Goal: Task Accomplishment & Management: Manage account settings

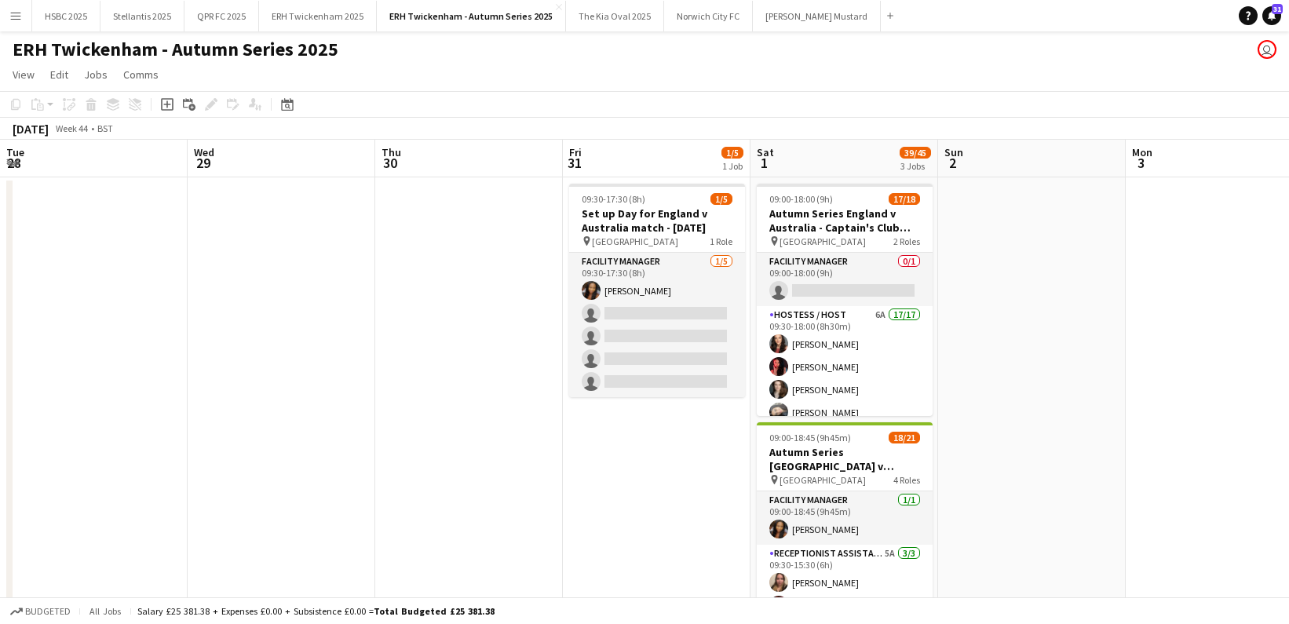
scroll to position [0, 507]
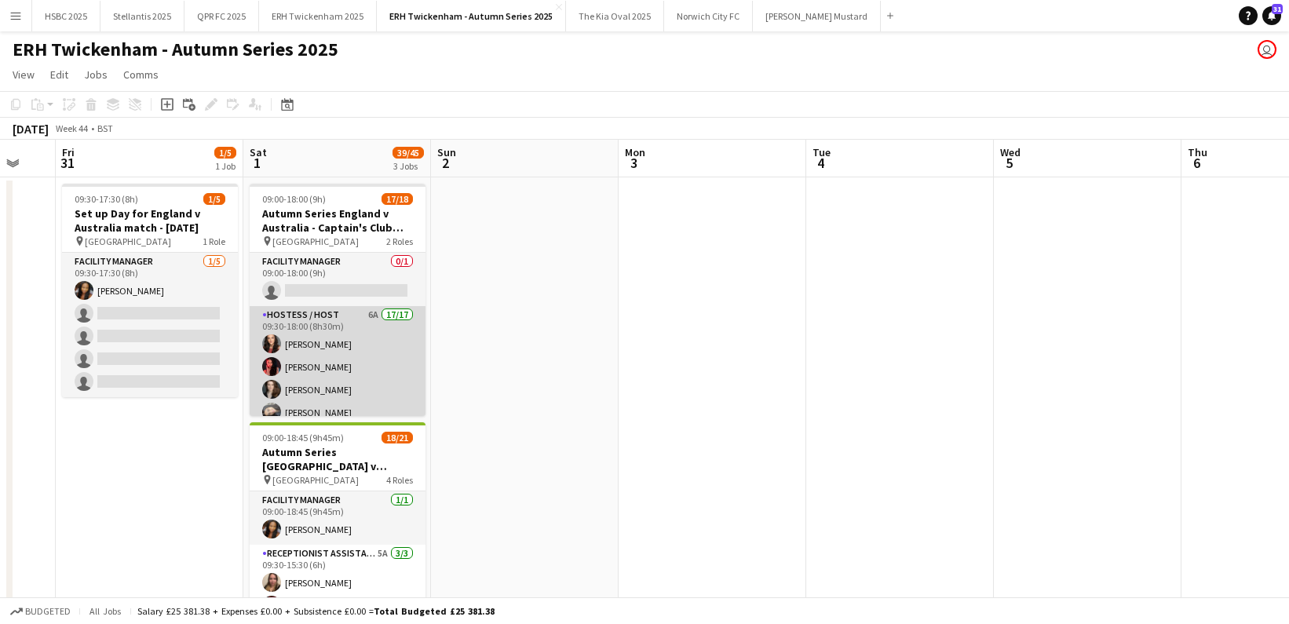
click at [332, 361] on app-card-role "Hostess / Host 6A 17/17 09:30-18:00 (8h30m) [PERSON_NAME] [PERSON_NAME] [PERSON…" at bounding box center [338, 517] width 176 height 422
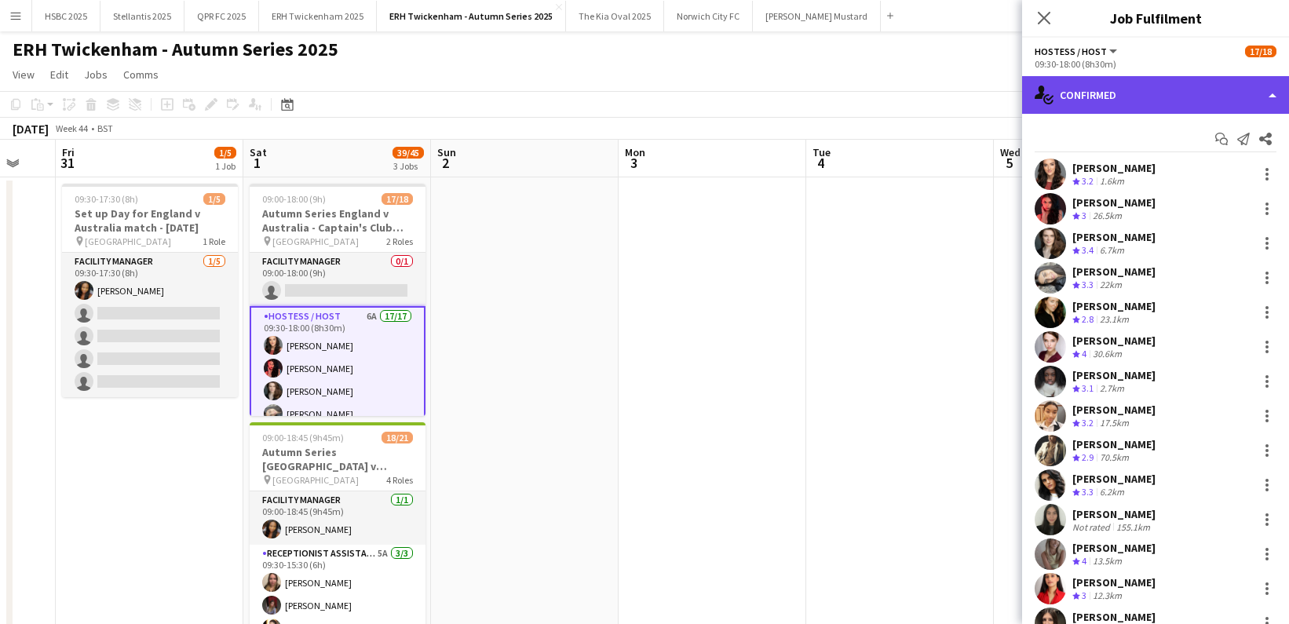
click at [1091, 92] on div "single-neutral-actions-check-2 Confirmed" at bounding box center [1155, 95] width 267 height 38
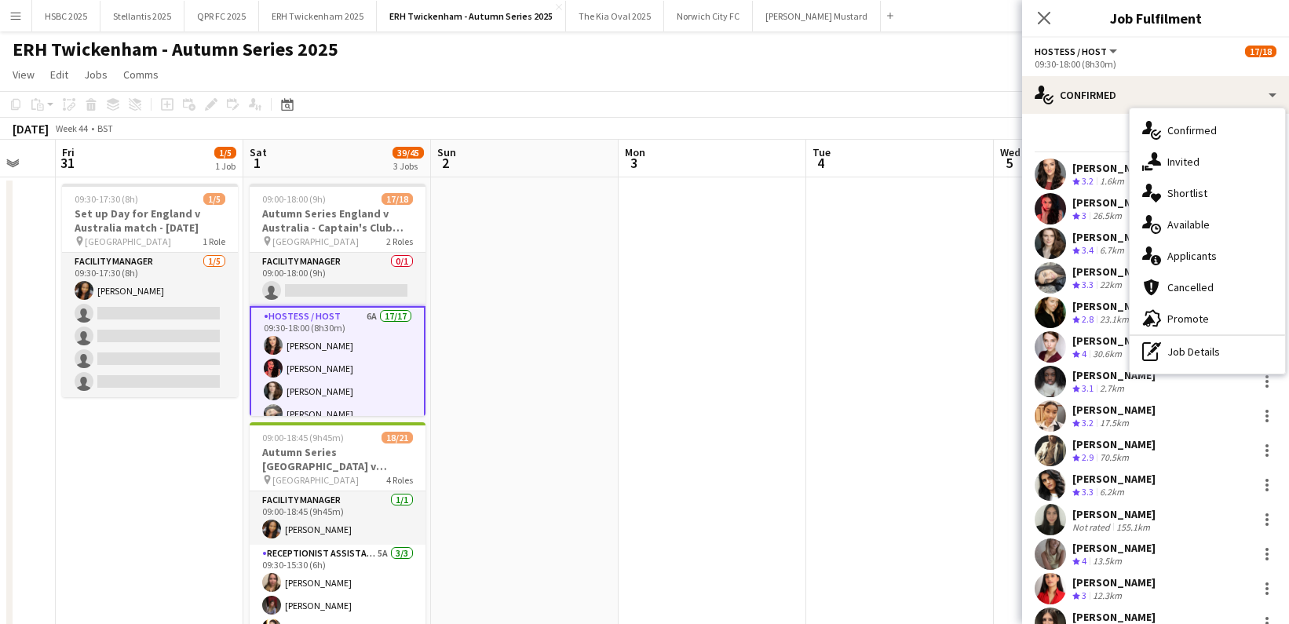
click at [1234, 250] on div "single-neutral-actions-information Applicants" at bounding box center [1207, 255] width 155 height 31
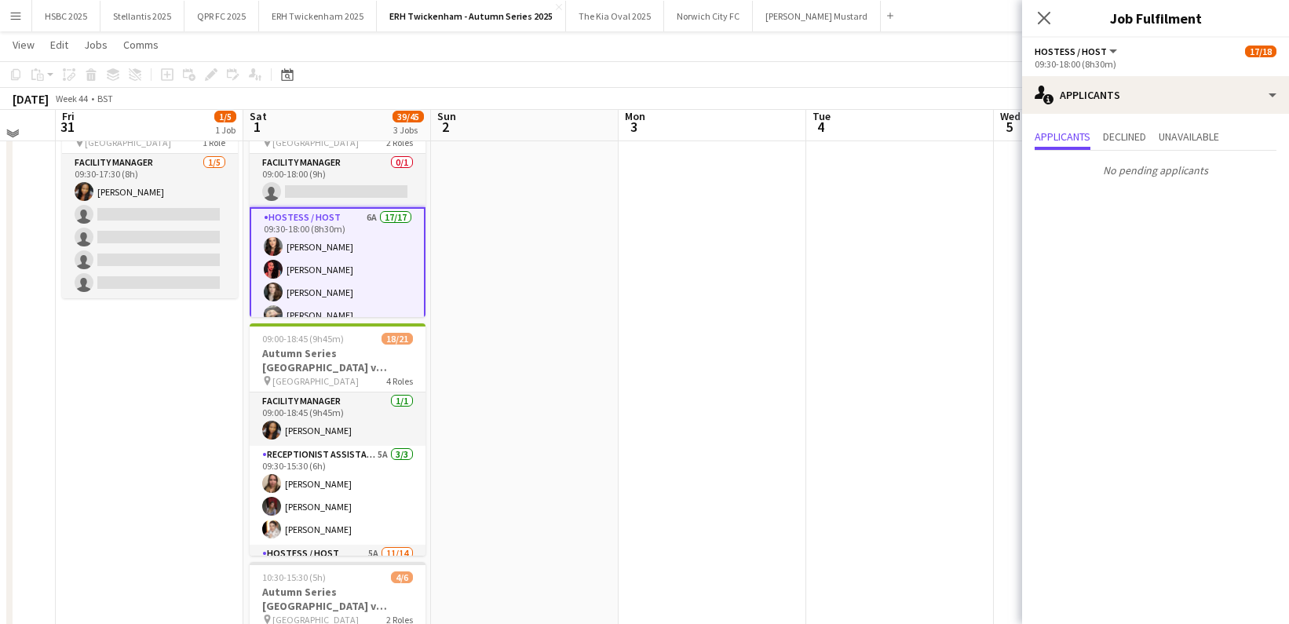
scroll to position [100, 0]
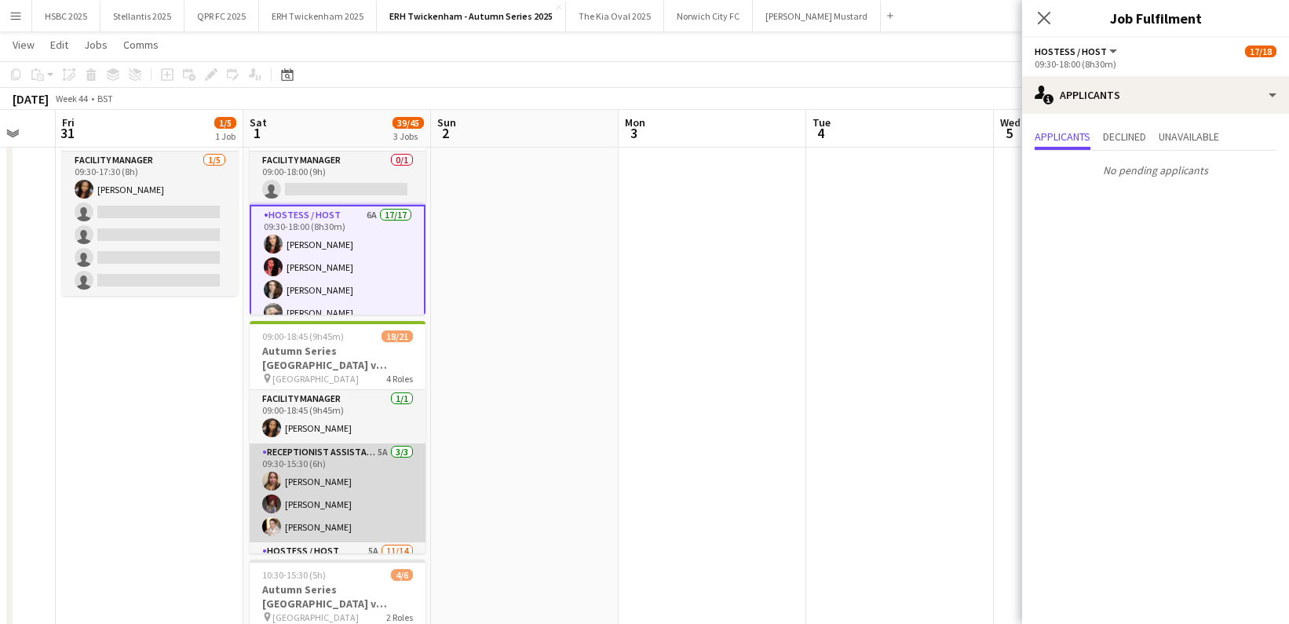
click at [375, 492] on app-card-role "Receptionist Assistant 5A [DATE] 09:30-15:30 (6h) [PERSON_NAME] [PERSON_NAME] […" at bounding box center [338, 493] width 176 height 99
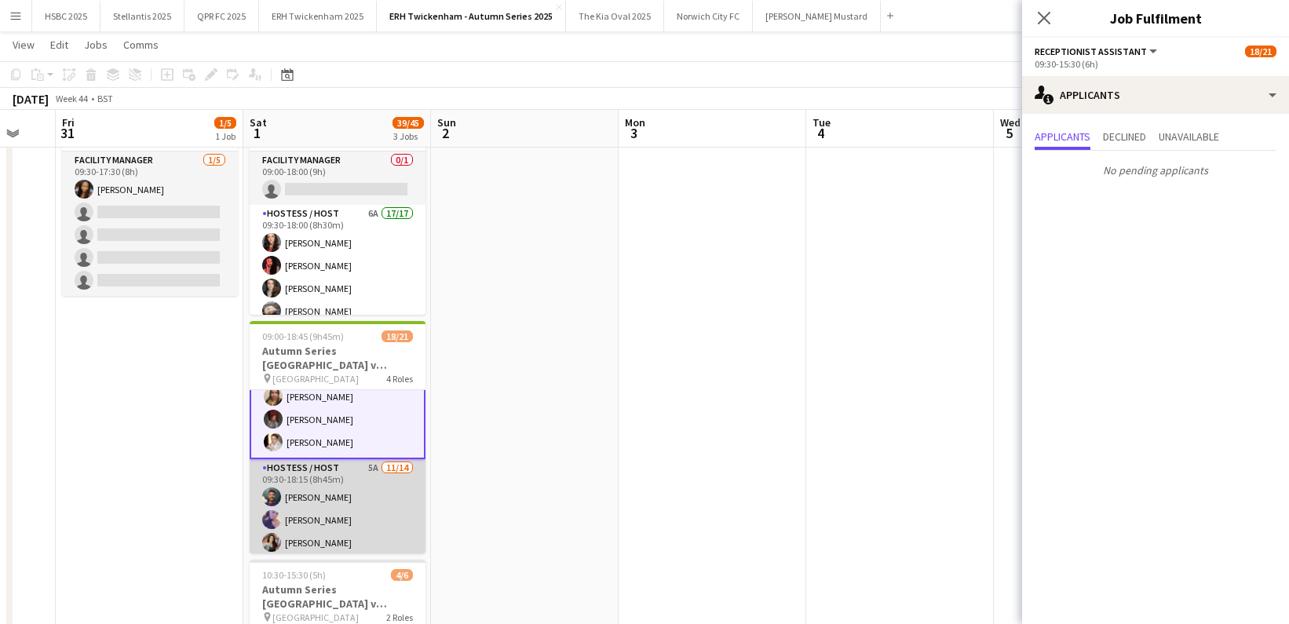
scroll to position [108, 0]
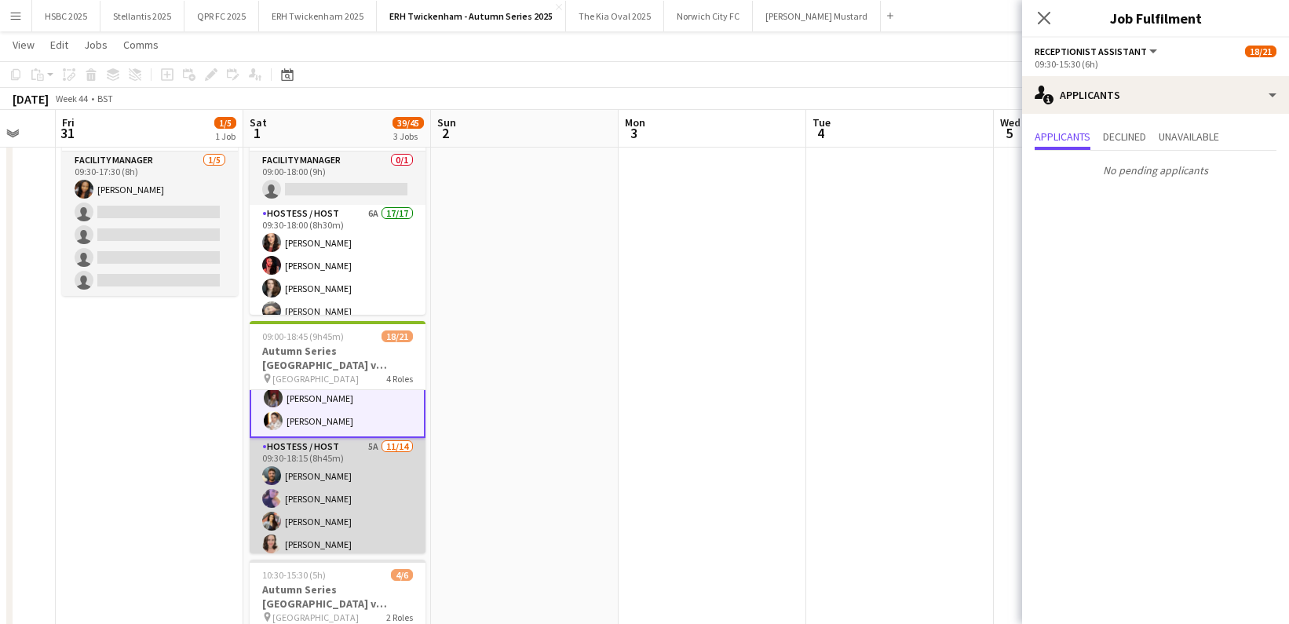
click at [378, 493] on app-card-role "Hostess / Host 5A [DATE] 09:30-18:15 (8h45m) [PERSON_NAME] [PERSON_NAME] [PERSO…" at bounding box center [338, 612] width 176 height 349
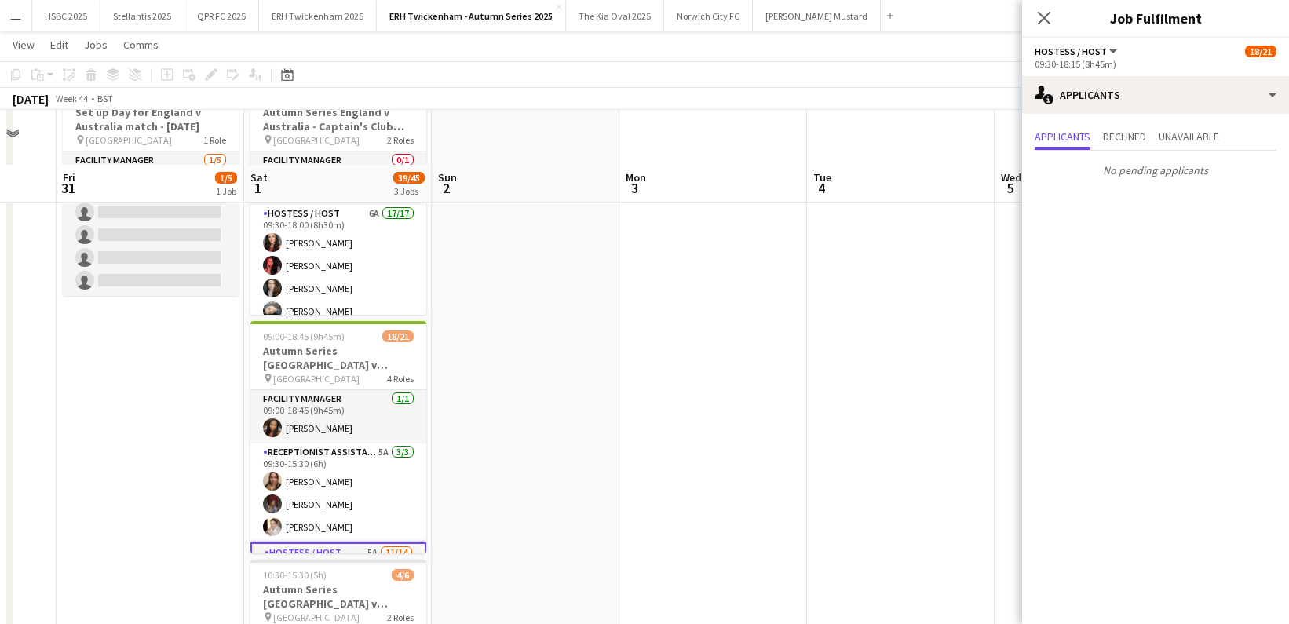
scroll to position [326, 0]
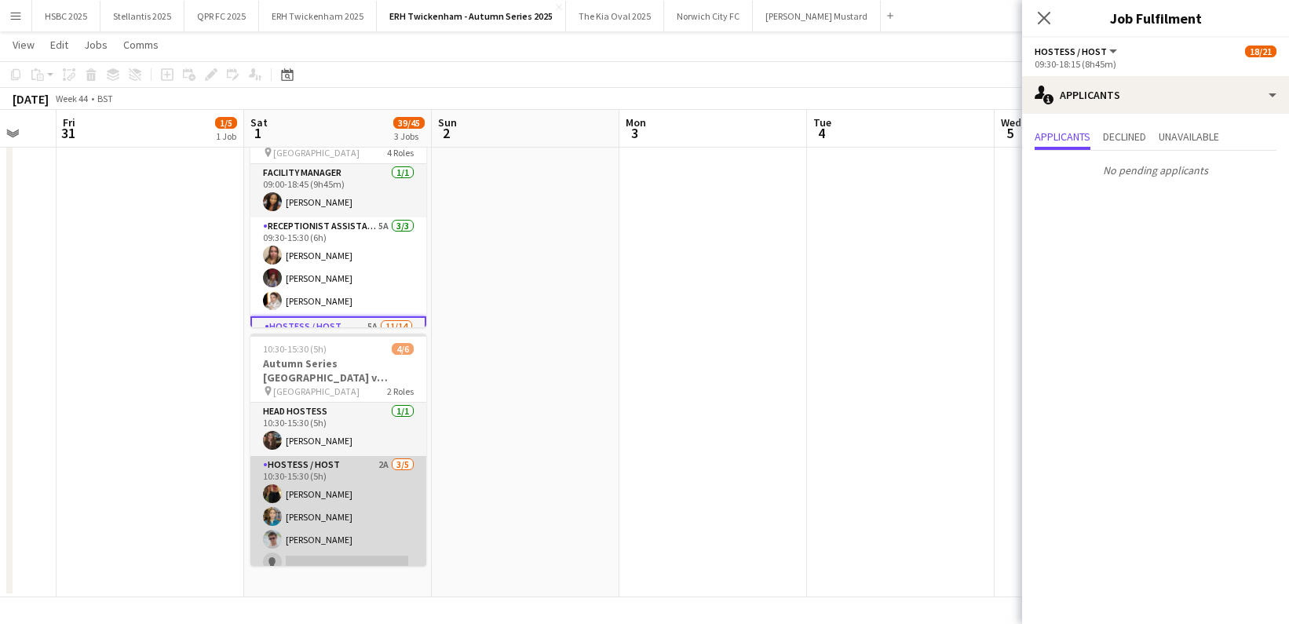
click at [384, 504] on app-card-role "Hostess / Host 2A [DATE] 10:30-15:30 (5h) [PERSON_NAME] [PERSON_NAME] [PERSON_N…" at bounding box center [338, 528] width 176 height 144
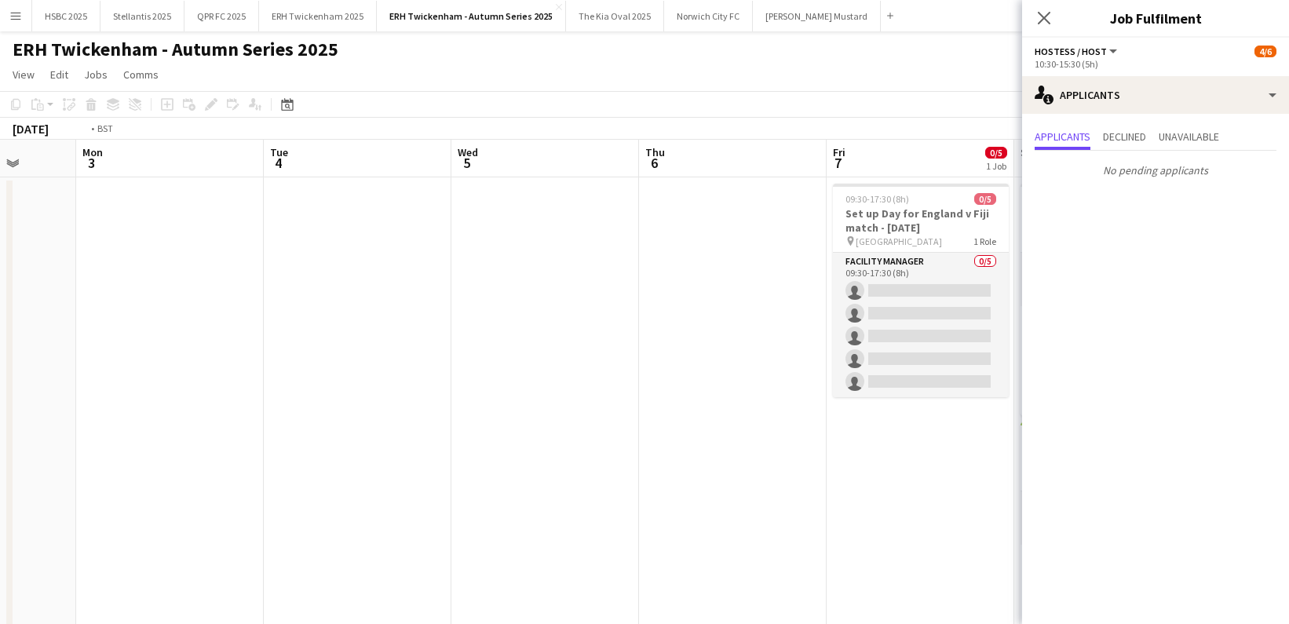
scroll to position [0, 441]
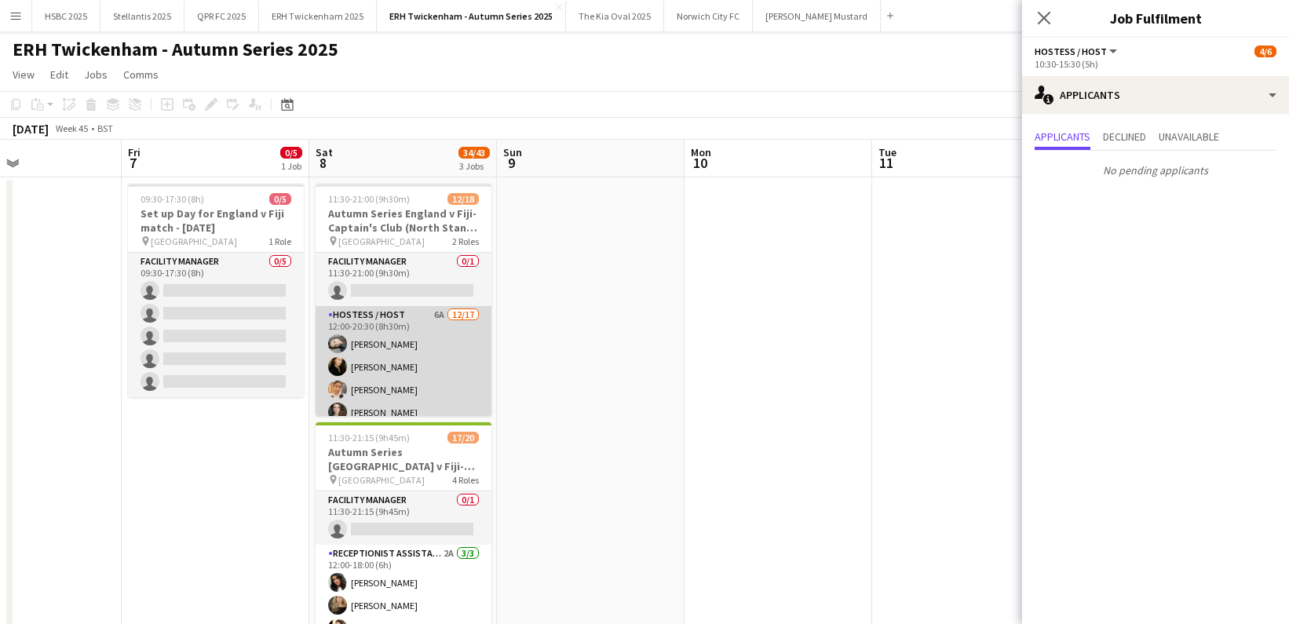
click at [451, 364] on app-card-role "Hostess / Host 6A [DATE] 12:00-20:30 (8h30m) [PERSON_NAME] [PERSON_NAME] [PERSO…" at bounding box center [404, 515] width 176 height 418
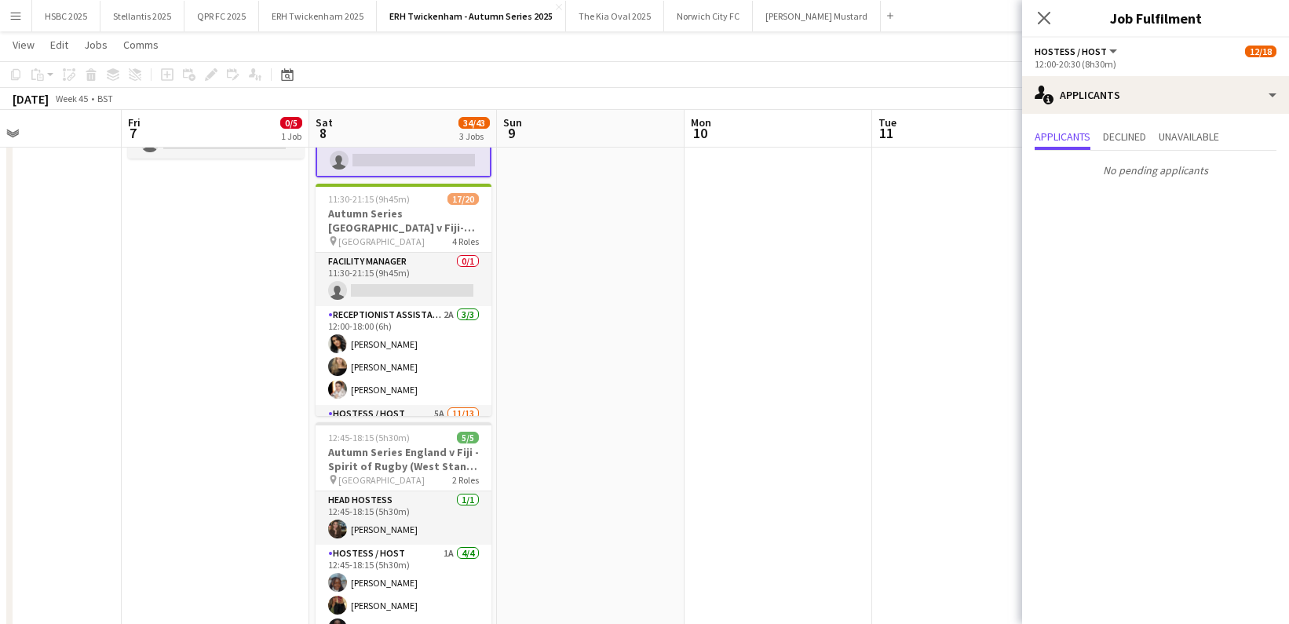
scroll to position [239, 0]
click at [453, 364] on app-card-role "Receptionist Assistant 2A [DATE] 12:00-18:00 (6h) [PERSON_NAME] [PERSON_NAME] […" at bounding box center [404, 354] width 176 height 99
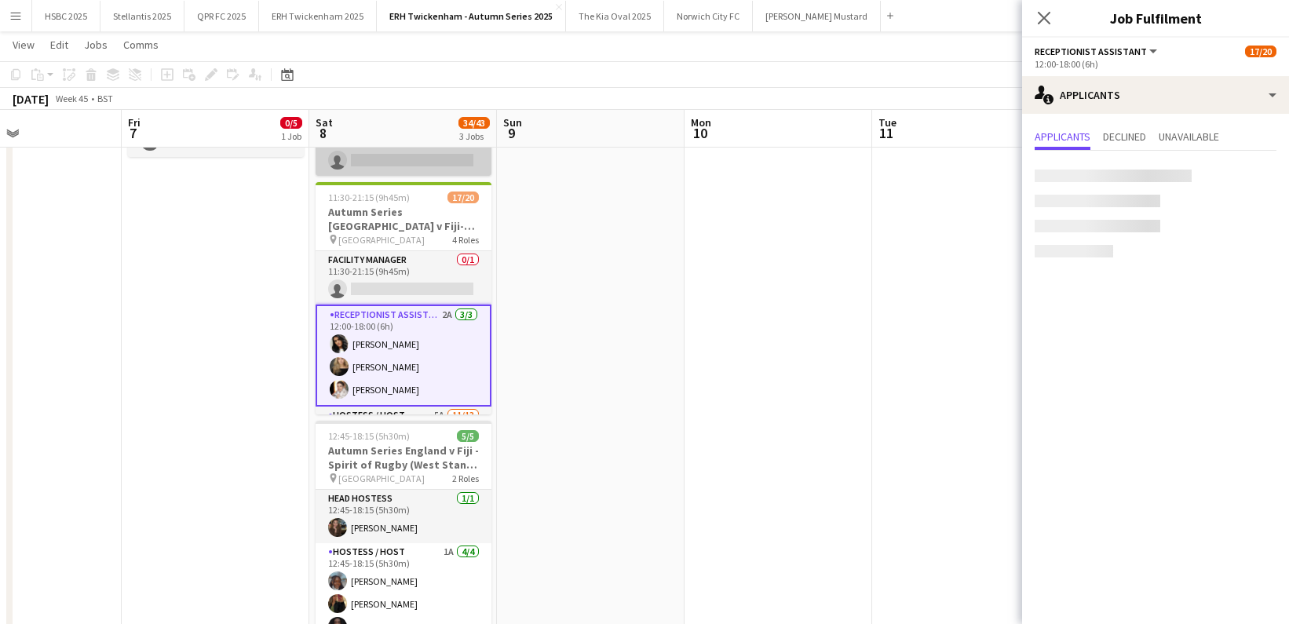
scroll to position [308, 0]
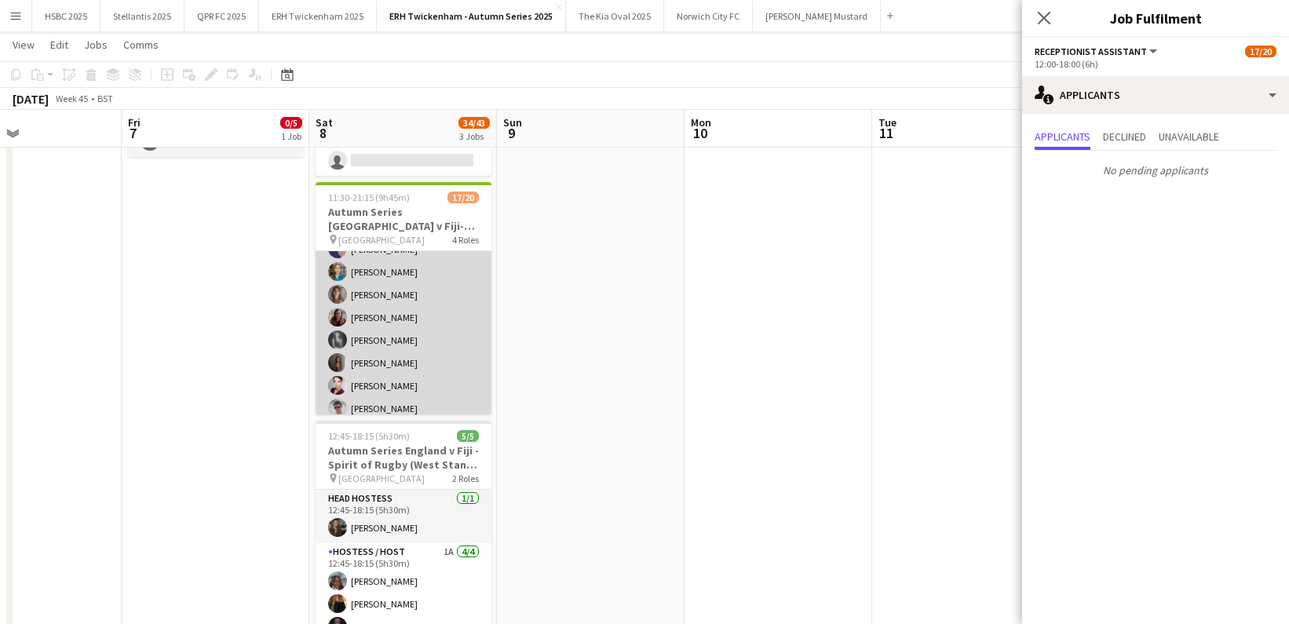
click at [453, 365] on app-card-role "Hostess / Host 5A [DATE] 12:00-20:45 (8h45m) [PERSON_NAME][DEMOGRAPHIC_DATA] [P…" at bounding box center [404, 329] width 176 height 327
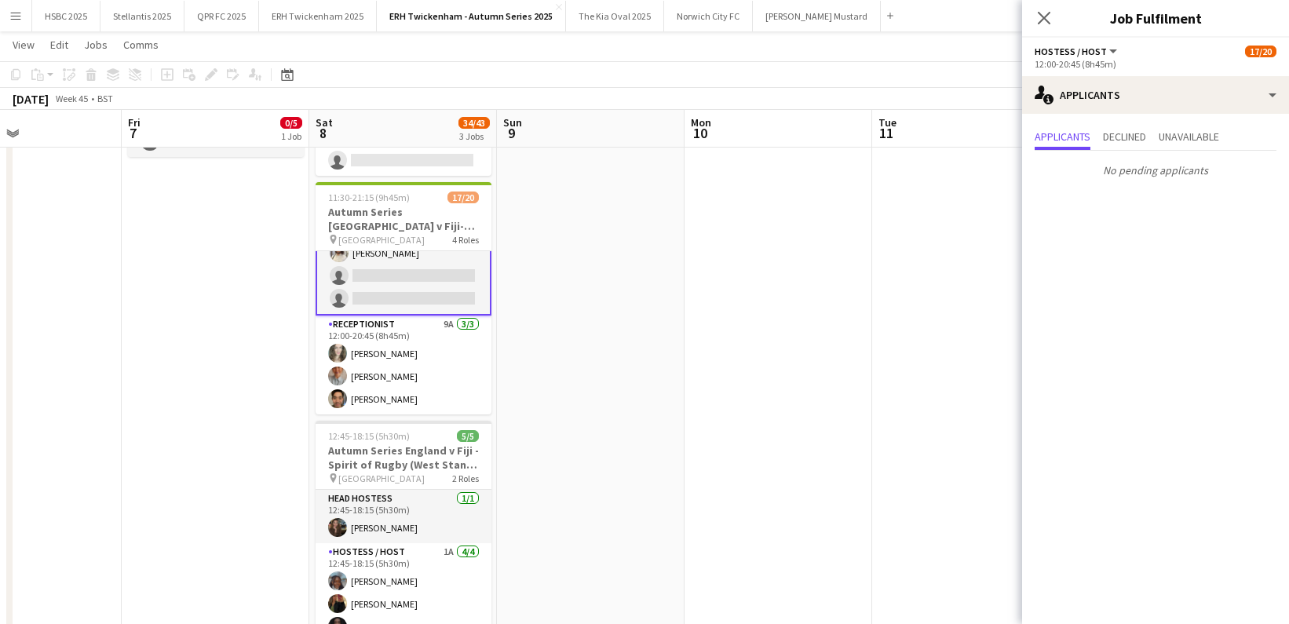
click at [453, 365] on app-card-role "Receptionist 9A [DATE] 12:00-20:45 (8h45m) [PERSON_NAME] [PERSON_NAME] Sheveka …" at bounding box center [404, 365] width 176 height 99
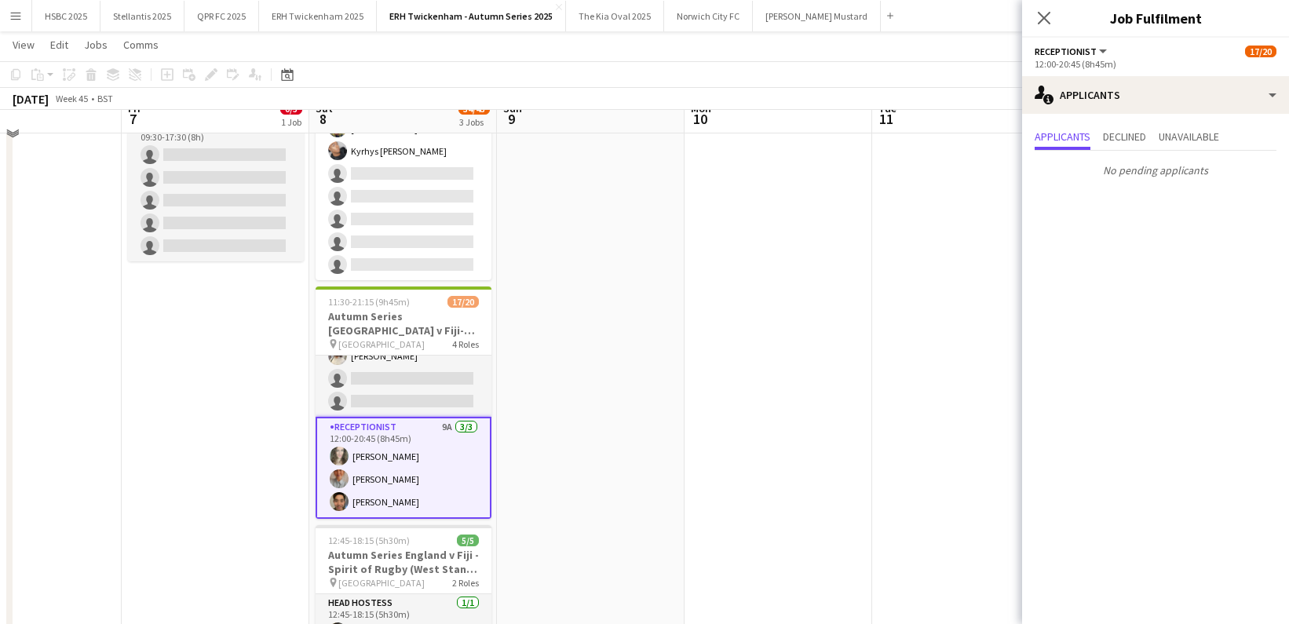
scroll to position [326, 0]
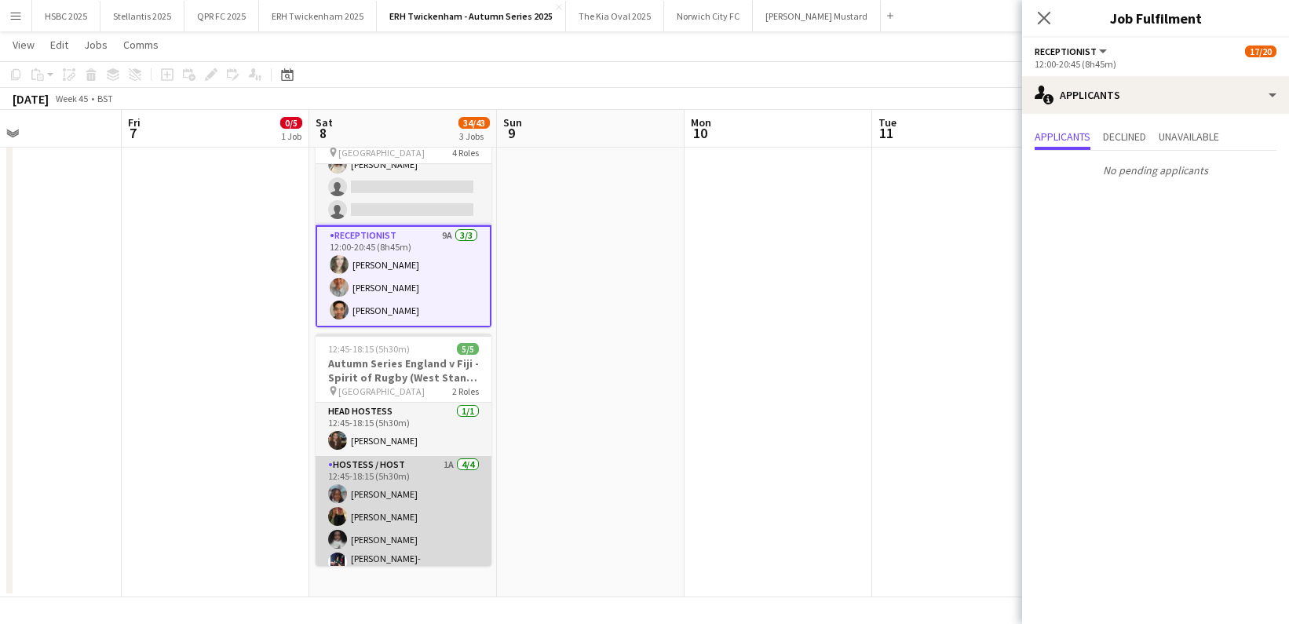
click at [473, 535] on app-card-role "Hostess / Host 1A [DATE] 12:45-18:15 (5h30m) [PERSON_NAME] [PERSON_NAME] [PERSO…" at bounding box center [404, 519] width 176 height 126
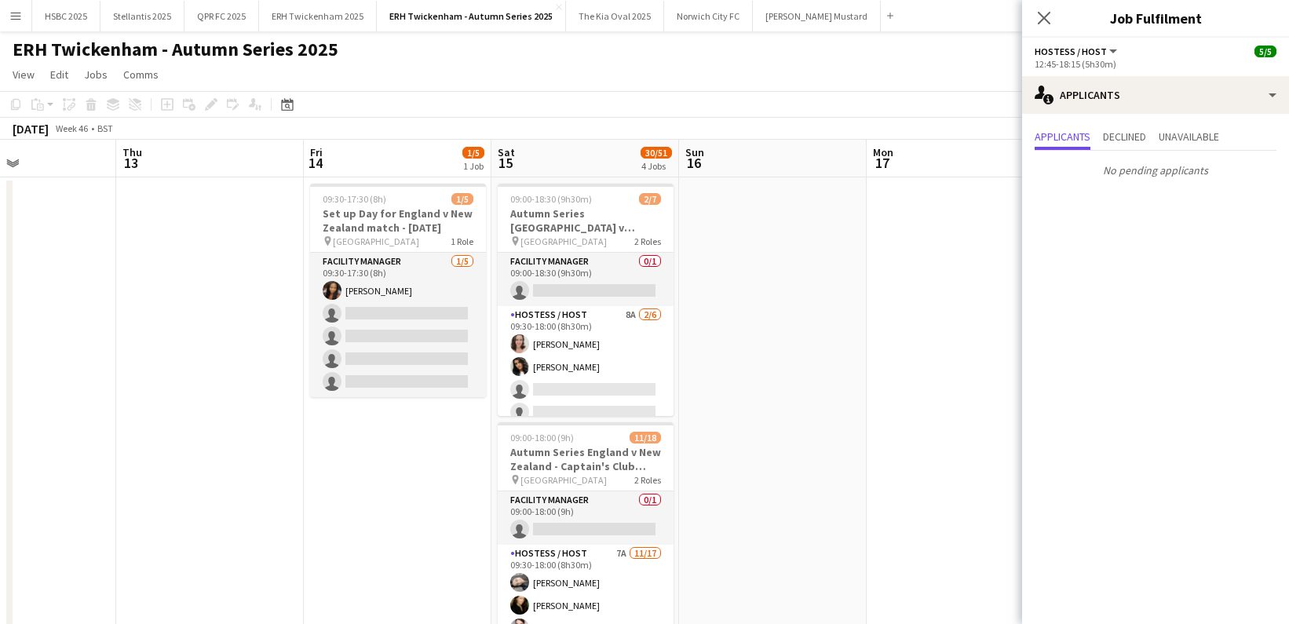
scroll to position [0, 405]
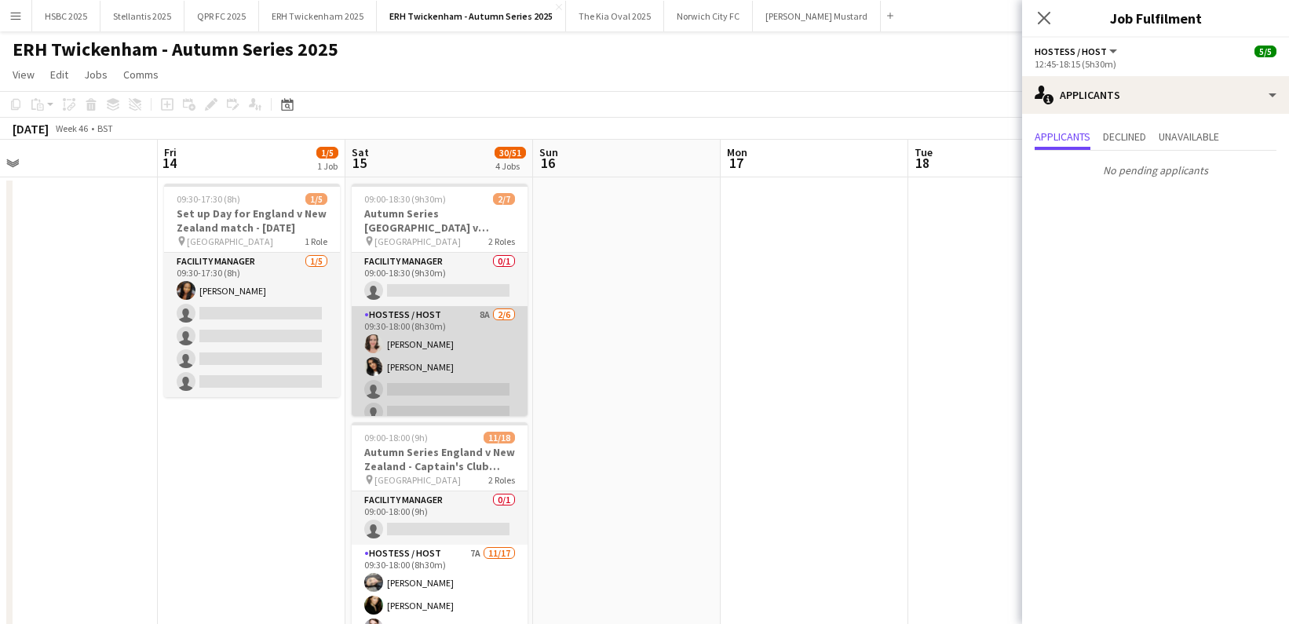
click at [480, 374] on app-card-role "Hostess / Host 8A [DATE] 09:30-18:00 (8h30m) [PERSON_NAME] [PERSON_NAME] single…" at bounding box center [440, 389] width 176 height 167
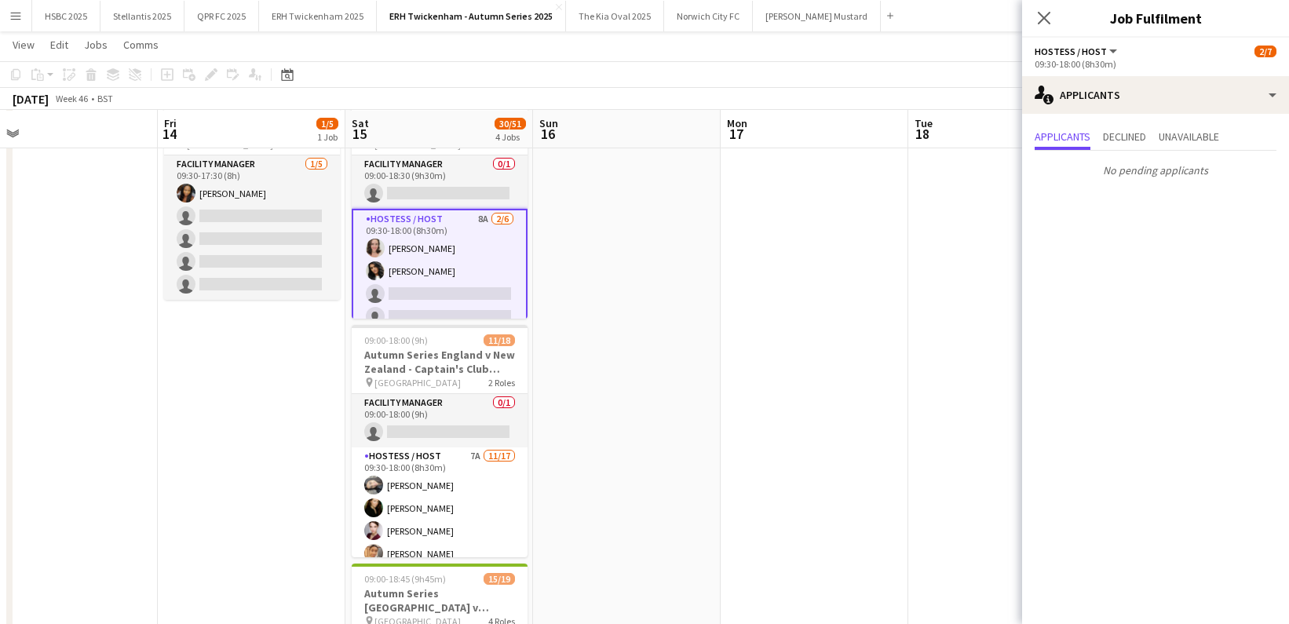
scroll to position [98, 0]
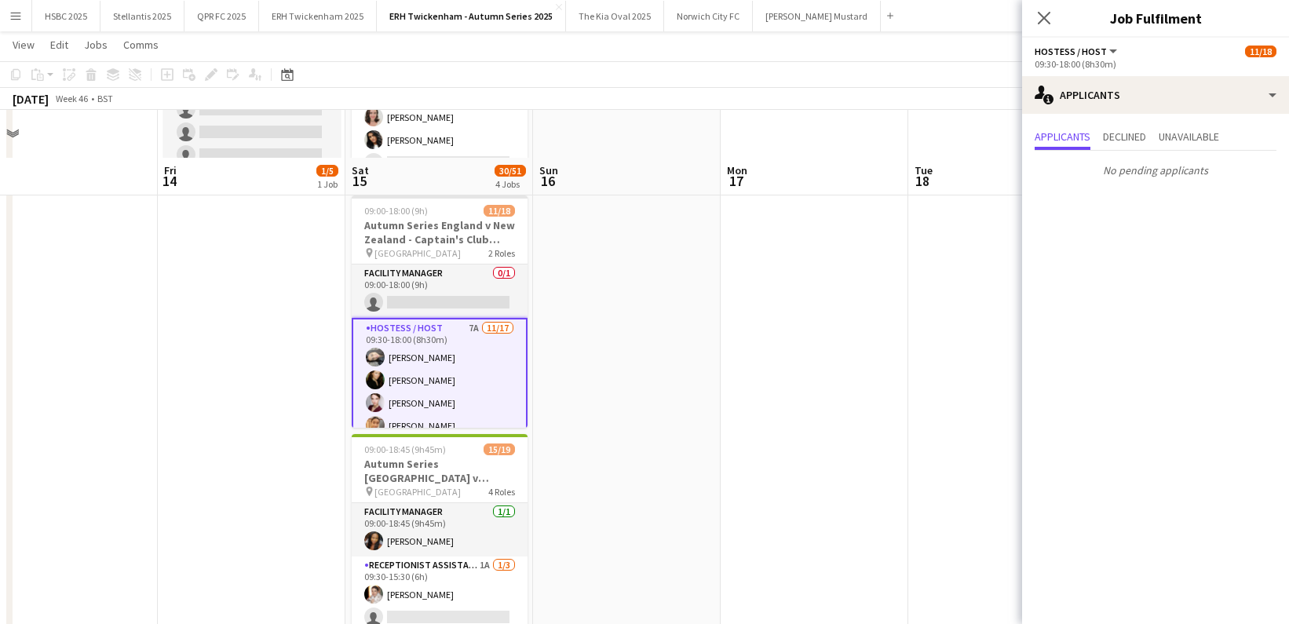
scroll to position [308, 0]
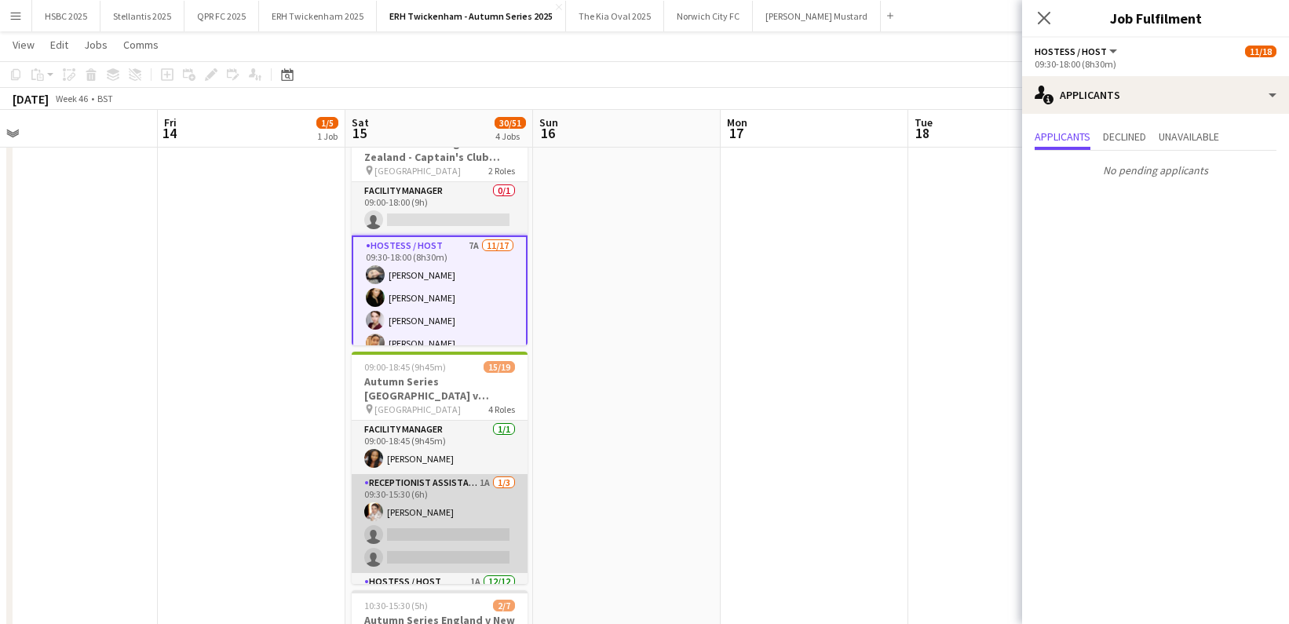
click at [470, 537] on app-card-role "Receptionist Assistant 1A [DATE] 09:30-15:30 (6h) [PERSON_NAME] single-neutral-…" at bounding box center [440, 523] width 176 height 99
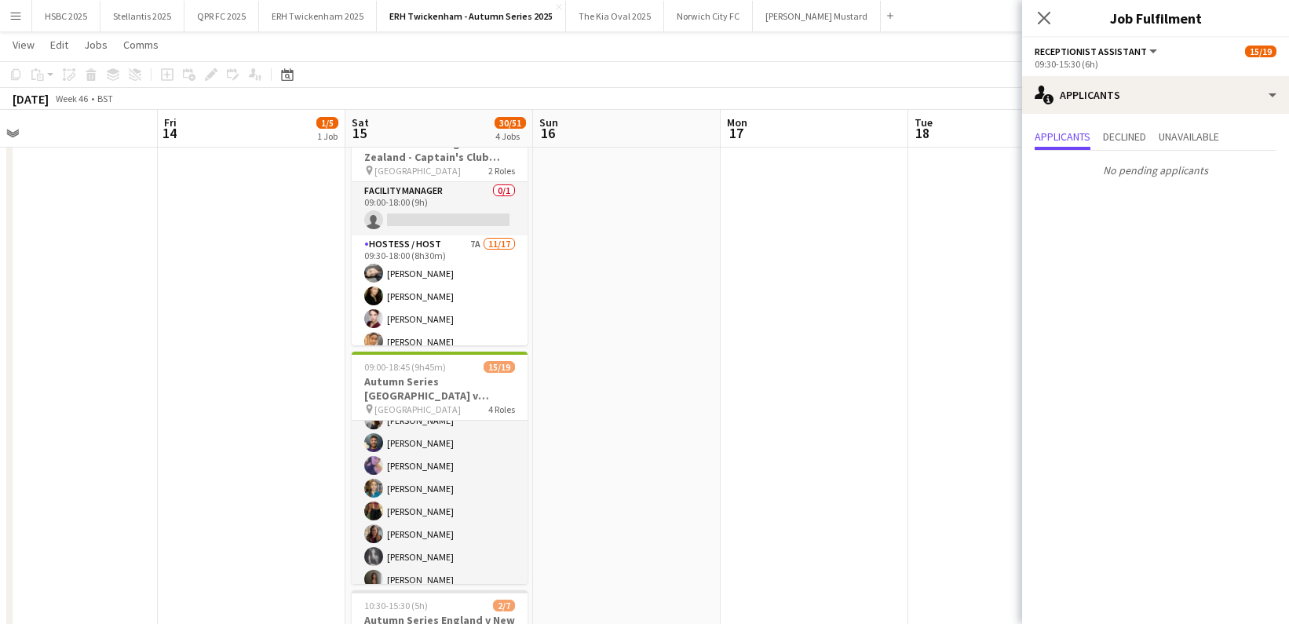
click at [469, 516] on app-card-role "Hostess / Host 1A [DATE] 09:30-18:15 (8h45m) [PERSON_NAME] [PERSON_NAME] [PERSO…" at bounding box center [440, 512] width 176 height 304
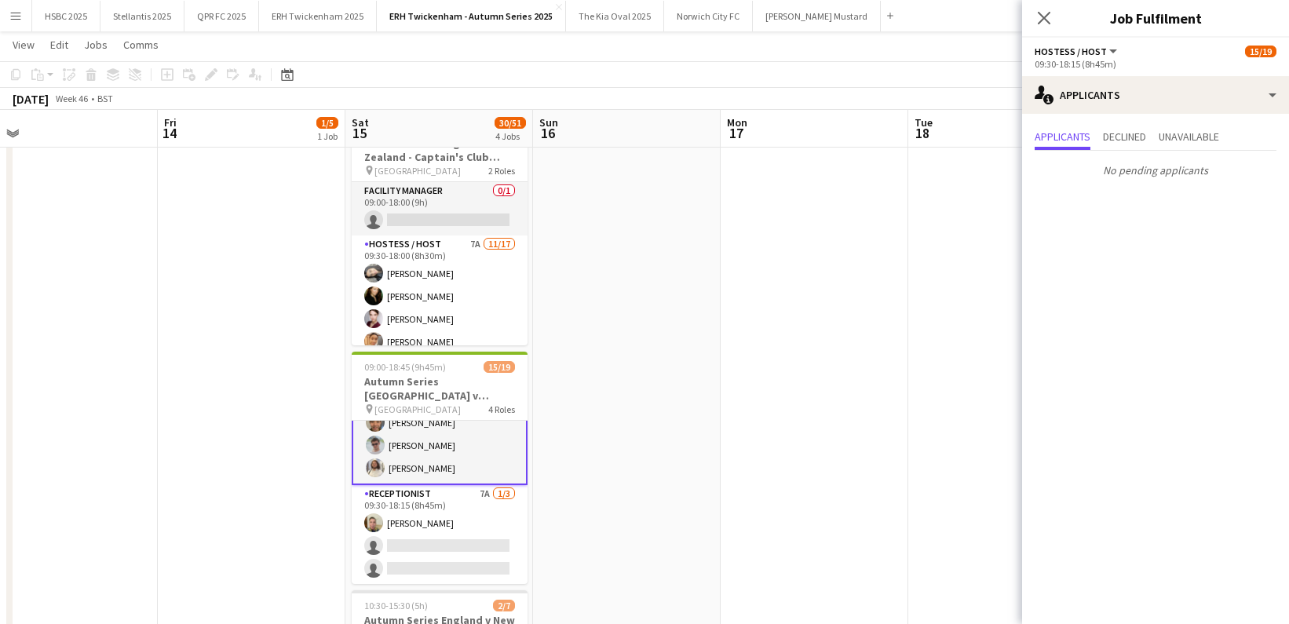
click at [469, 516] on app-card-role "Receptionist 7A [DATE] 09:30-18:15 (8h45m) [PERSON_NAME] single-neutral-actions…" at bounding box center [440, 534] width 176 height 99
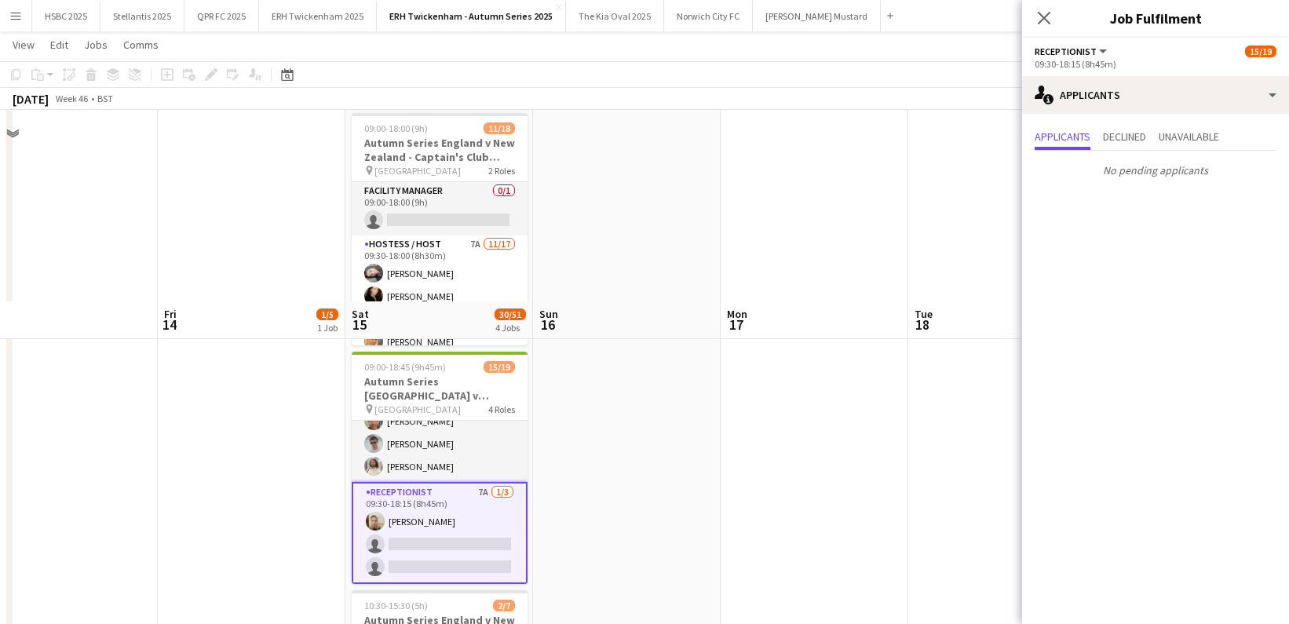
scroll to position [564, 0]
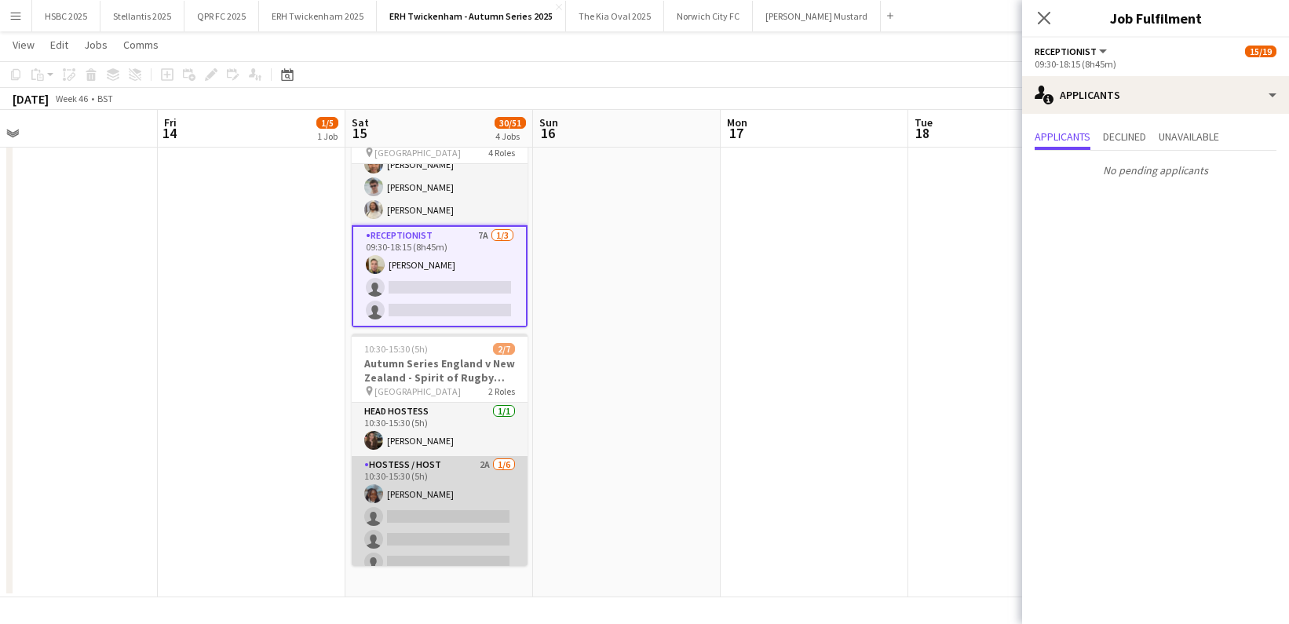
click at [462, 524] on app-card-role "Hostess / Host 2A [DATE] 10:30-15:30 (5h) [PERSON_NAME] single-neutral-actions …" at bounding box center [440, 539] width 176 height 167
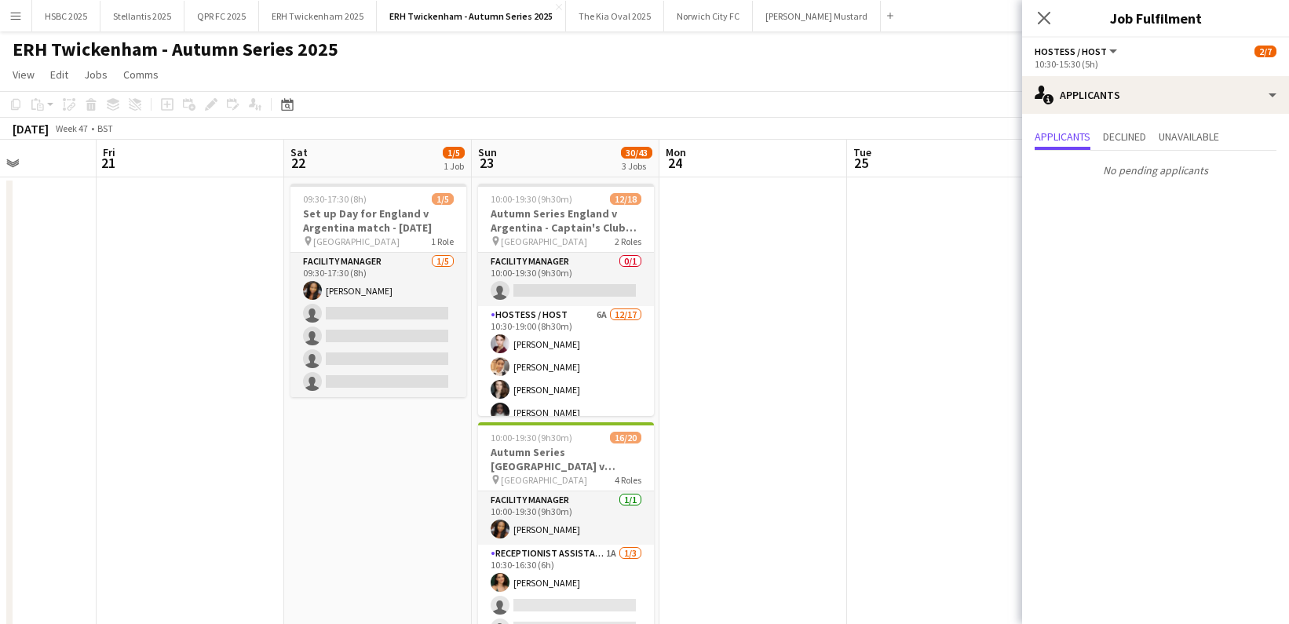
scroll to position [0, 467]
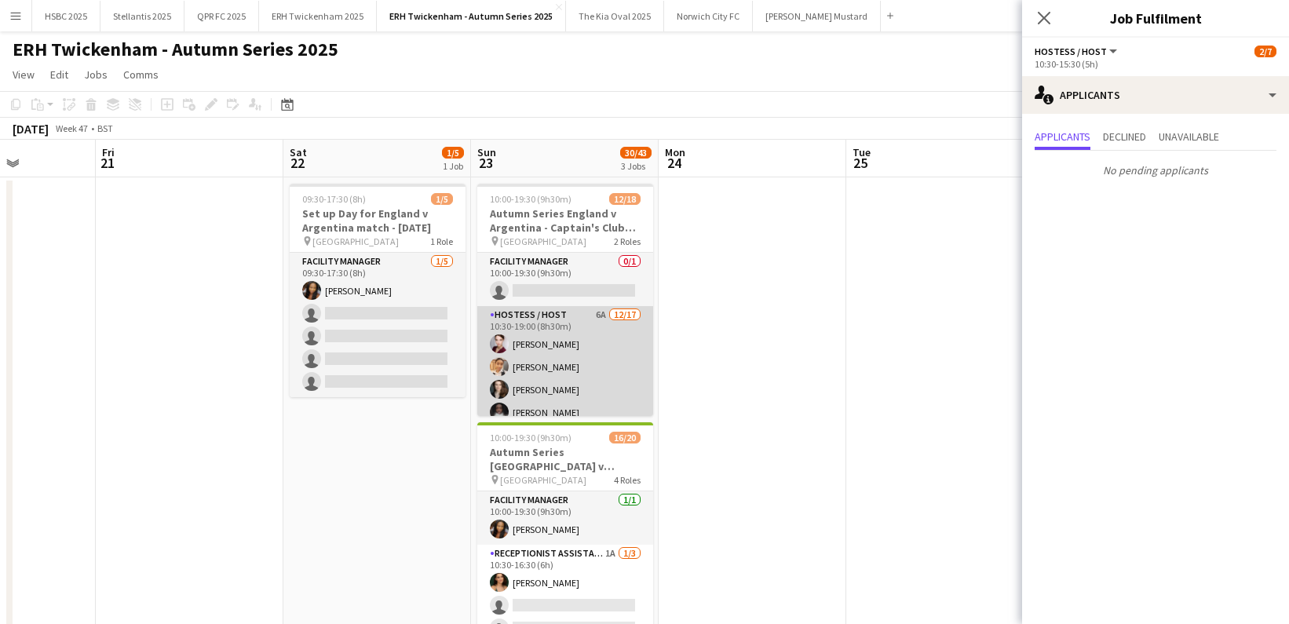
click at [617, 368] on app-card-role "Hostess / Host 6A [DATE] 10:30-19:00 (8h30m) [PERSON_NAME] [PERSON_NAME] [PERSO…" at bounding box center [565, 515] width 176 height 418
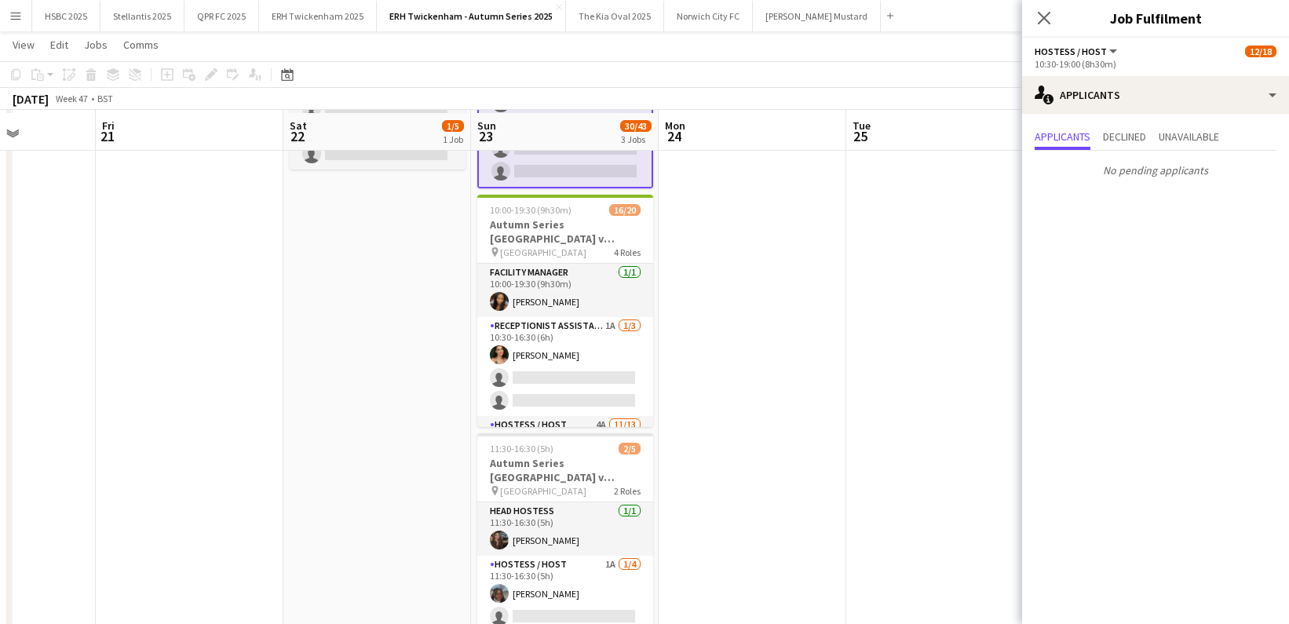
scroll to position [234, 0]
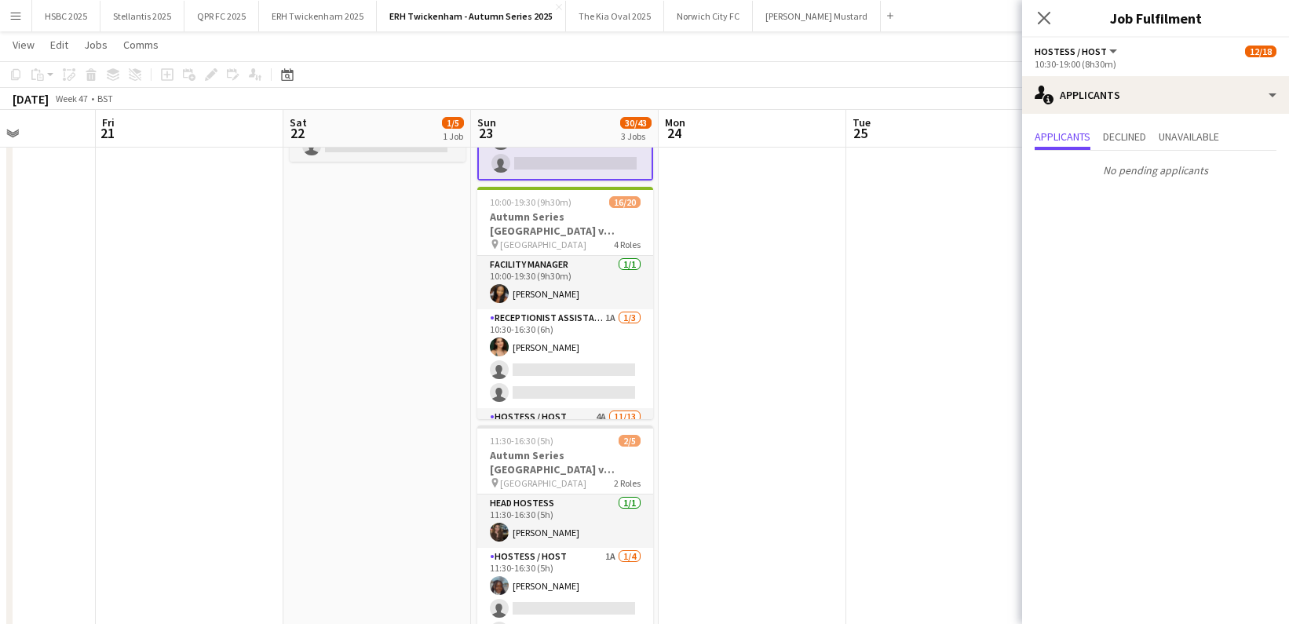
click at [619, 369] on app-card-role "Receptionist Assistant 1A [DATE] 10:30-16:30 (6h) [PERSON_NAME] single-neutral-…" at bounding box center [565, 358] width 176 height 99
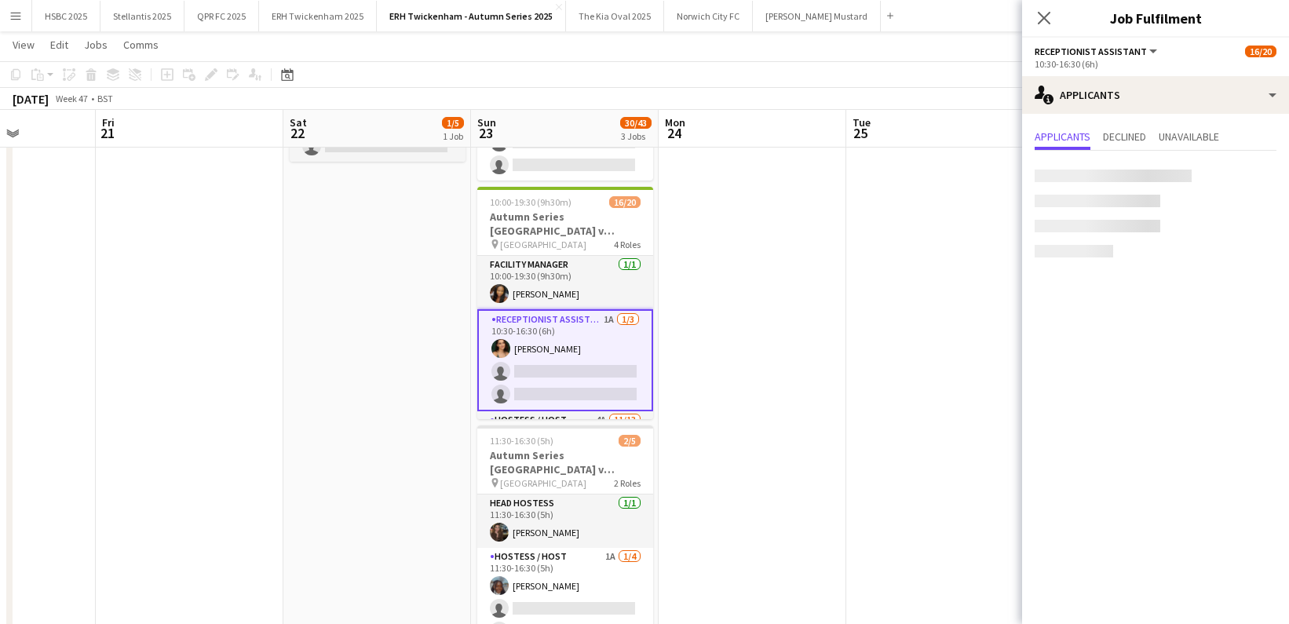
scroll to position [0, 0]
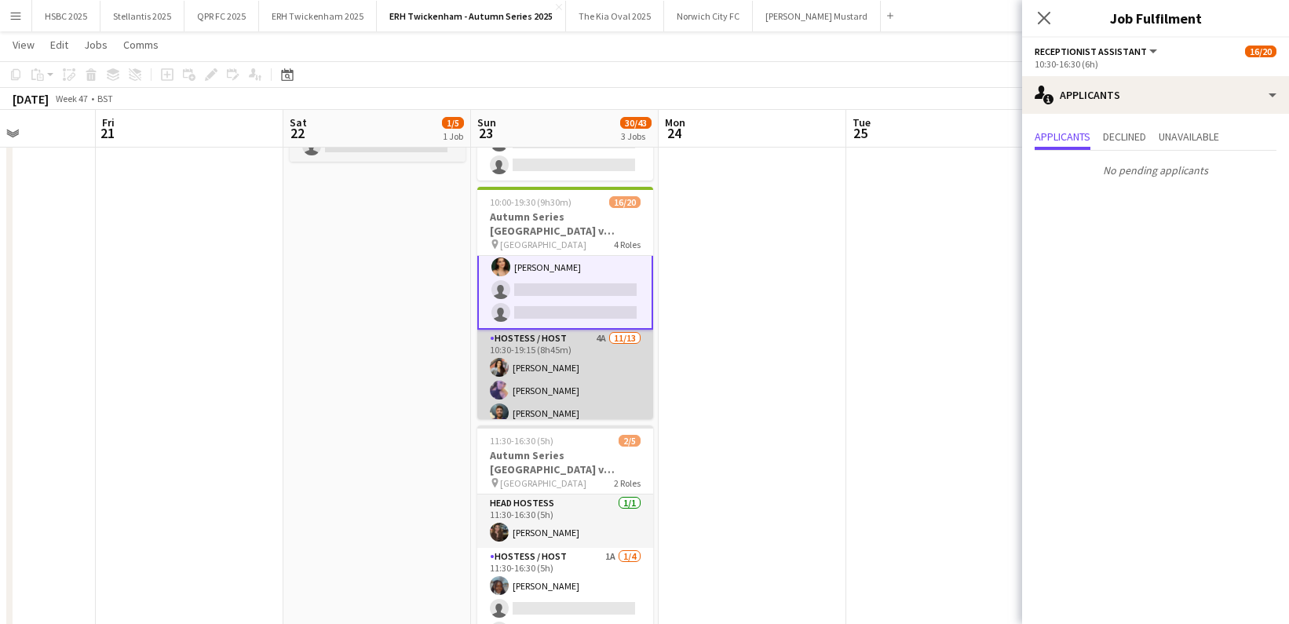
click at [618, 370] on app-card-role "Hostess / Host 4A [DATE] 10:30-19:15 (8h45m) [PERSON_NAME] [PERSON_NAME] [PERSO…" at bounding box center [565, 493] width 176 height 327
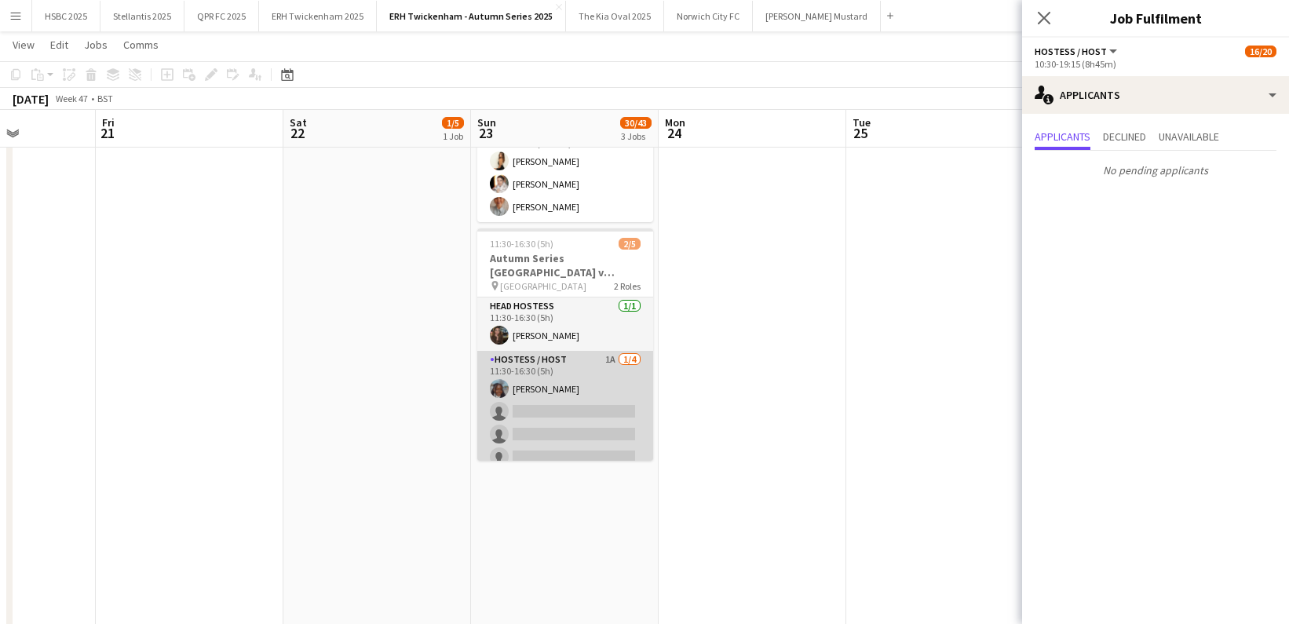
click at [623, 401] on app-card-role "Hostess / Host 1A [DATE] 11:30-16:30 (5h) [PERSON_NAME] single-neutral-actions …" at bounding box center [565, 412] width 176 height 122
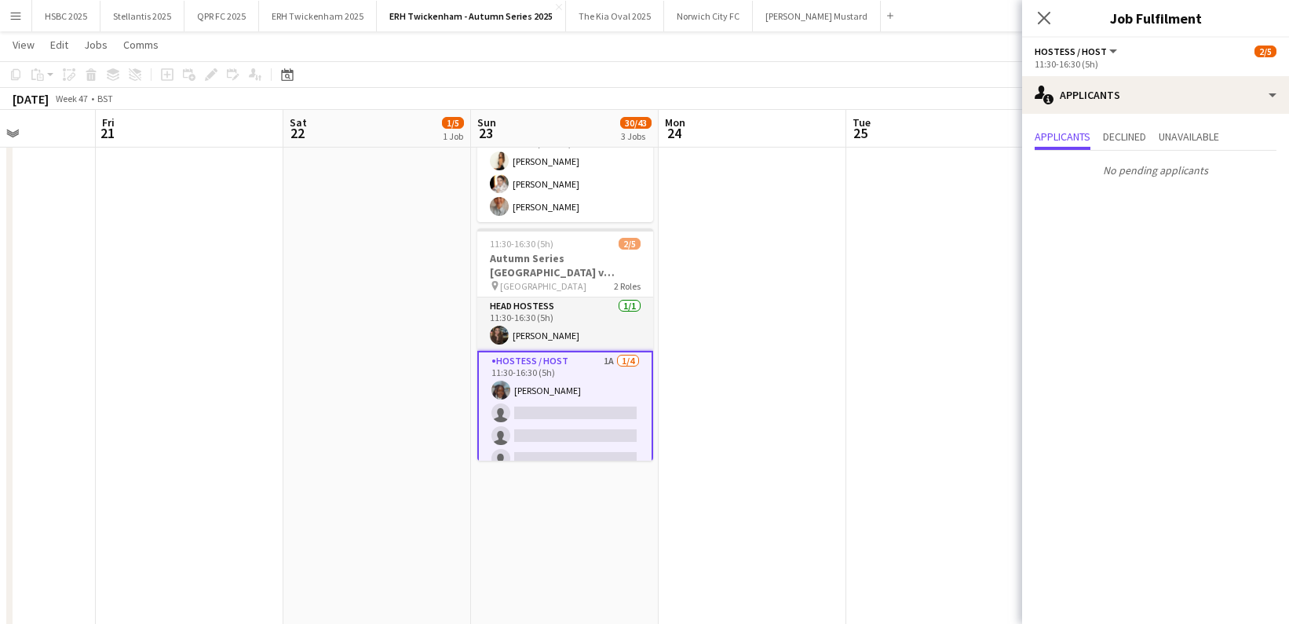
click at [704, 329] on app-date-cell at bounding box center [753, 238] width 188 height 986
